Goal: Download file/media

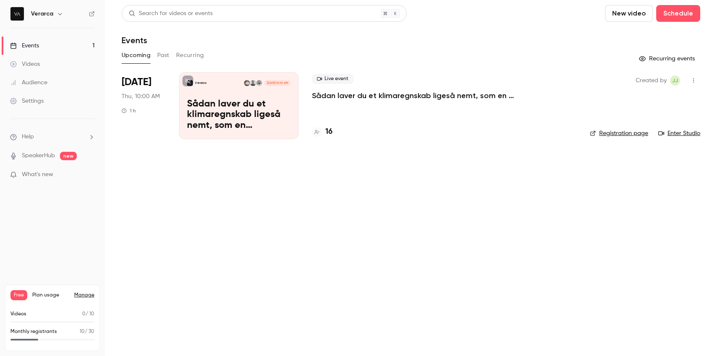
click at [327, 129] on h4 "16" at bounding box center [328, 131] width 7 height 11
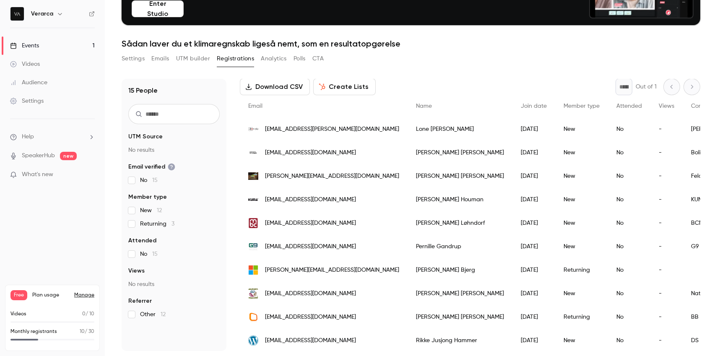
scroll to position [42, 0]
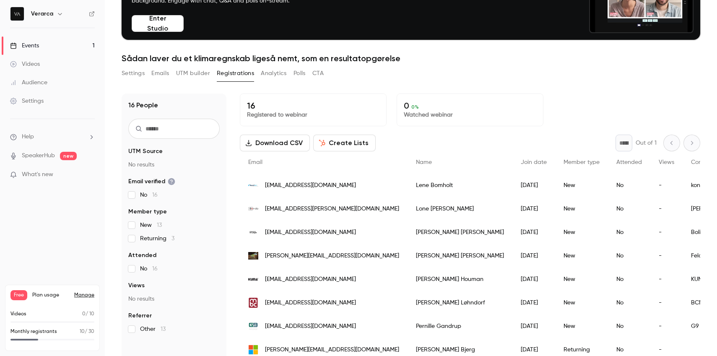
scroll to position [82, 0]
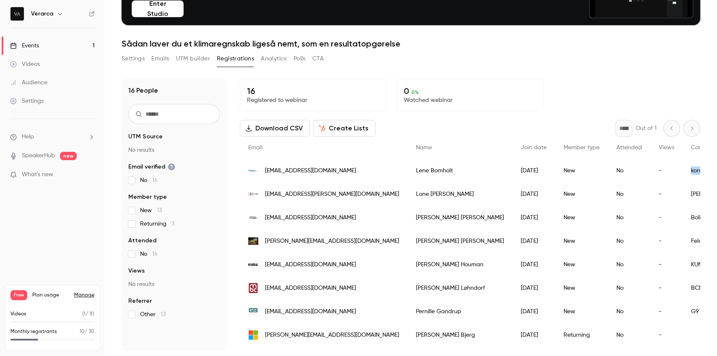
copy div "konfAir"
drag, startPoint x: 628, startPoint y: 170, endPoint x: 605, endPoint y: 170, distance: 22.2
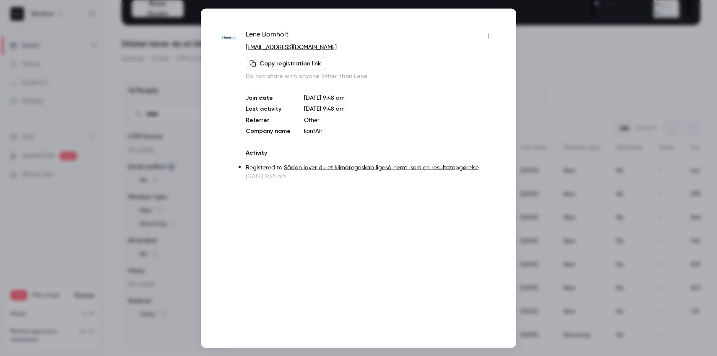
click at [177, 109] on div at bounding box center [358, 178] width 717 height 356
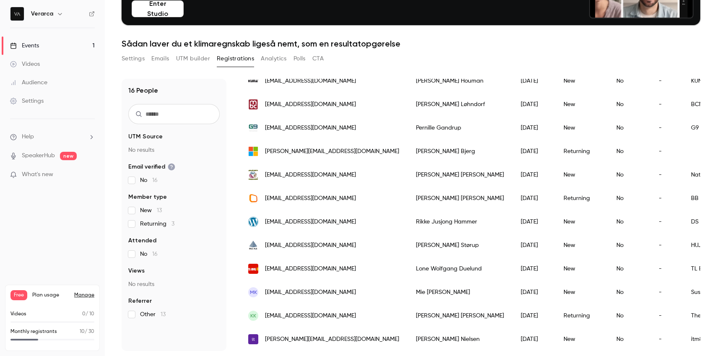
scroll to position [0, 0]
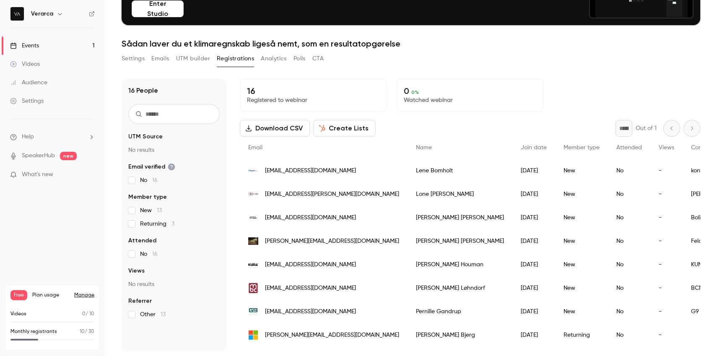
click at [288, 130] on button "Download CSV" at bounding box center [275, 128] width 70 height 17
click at [38, 51] on link "Events 1" at bounding box center [52, 45] width 105 height 18
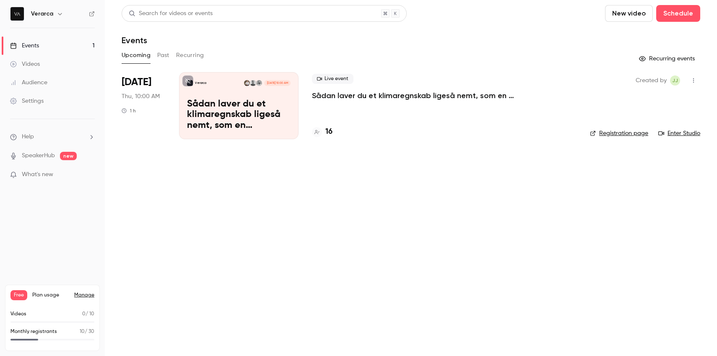
click at [265, 108] on p "Sådan laver du et klimaregnskab ligeså nemt, som en resultatopgørelse" at bounding box center [239, 115] width 104 height 32
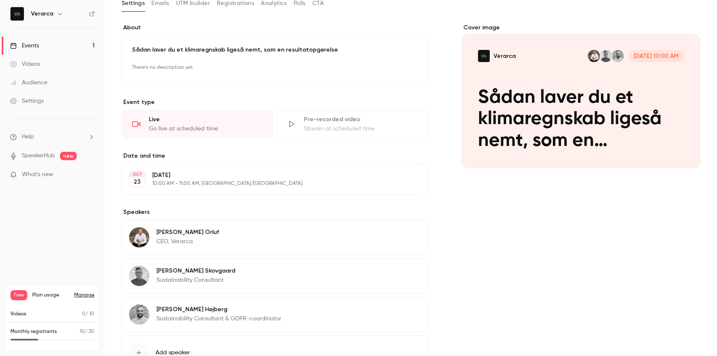
scroll to position [139, 0]
